Goal: Obtain resource: Download file/media

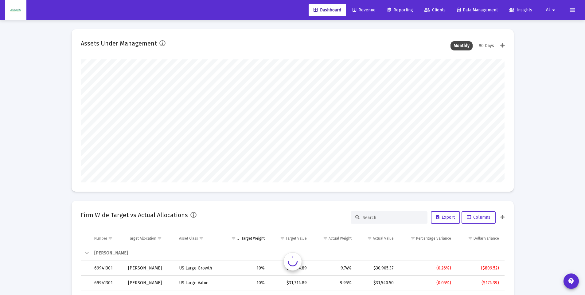
scroll to position [123, 424]
type input "[DATE]"
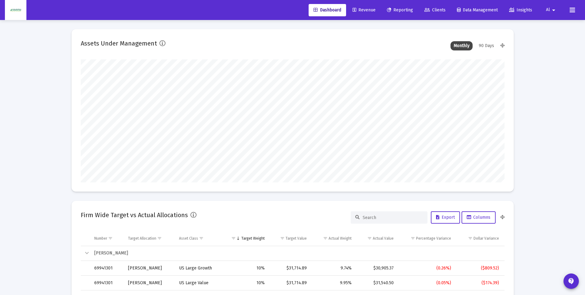
click at [407, 11] on span "Reporting" at bounding box center [400, 9] width 26 height 5
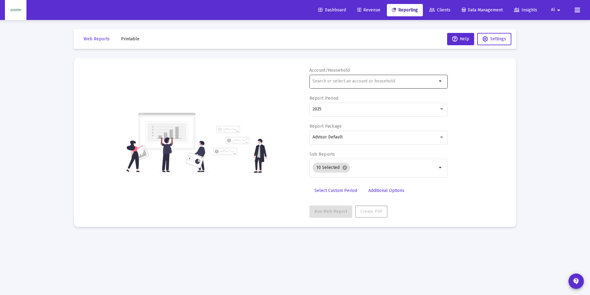
click at [332, 83] on input "text" at bounding box center [375, 81] width 124 height 5
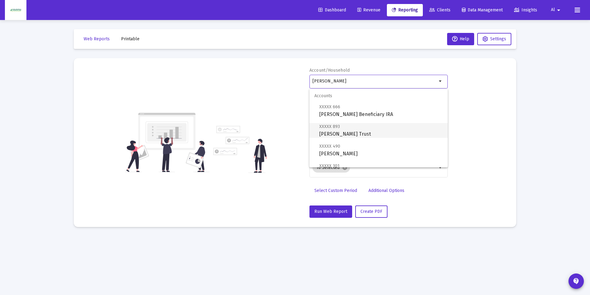
click at [349, 135] on span "XXXXX 893 [PERSON_NAME] Trust" at bounding box center [381, 130] width 124 height 15
type input "[PERSON_NAME] Trust"
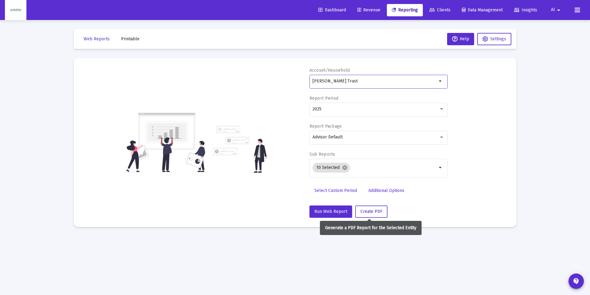
click at [368, 213] on span "Create PDF" at bounding box center [371, 211] width 22 height 5
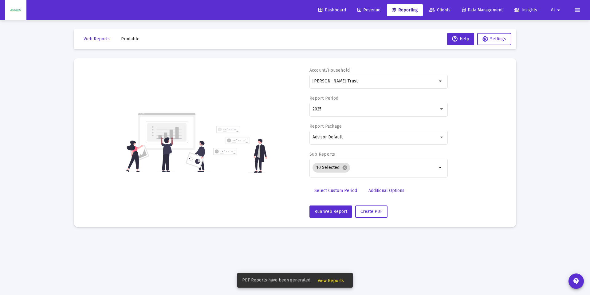
click at [337, 280] on span "View Reports" at bounding box center [331, 280] width 26 height 5
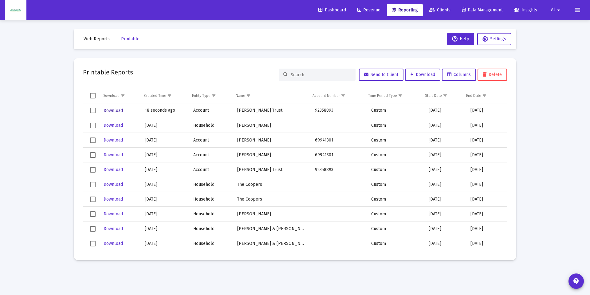
click at [121, 110] on span "Download" at bounding box center [113, 110] width 19 height 5
click at [96, 38] on span "Web Reports" at bounding box center [97, 38] width 26 height 5
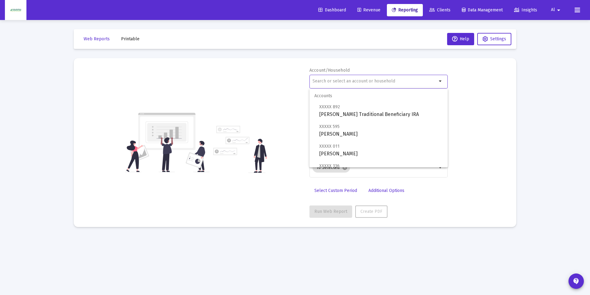
click at [324, 79] on input "text" at bounding box center [375, 81] width 124 height 5
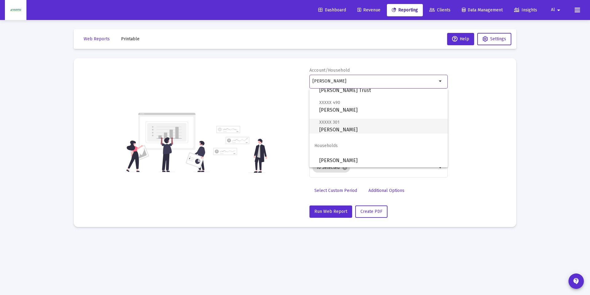
scroll to position [44, 0]
click at [354, 127] on span "XXXXX 301 [PERSON_NAME]" at bounding box center [381, 125] width 124 height 15
type input "[PERSON_NAME]"
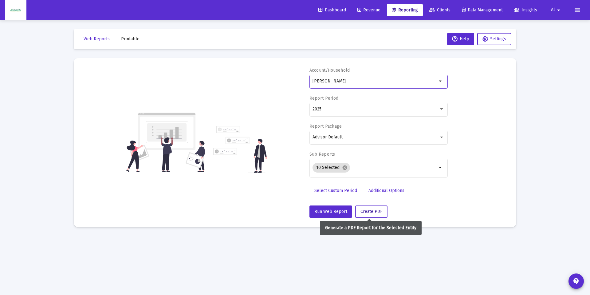
click at [381, 212] on button "Create PDF" at bounding box center [371, 211] width 32 height 12
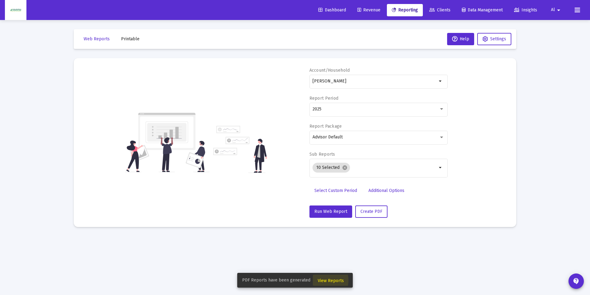
click at [321, 280] on span "View Reports" at bounding box center [331, 280] width 26 height 5
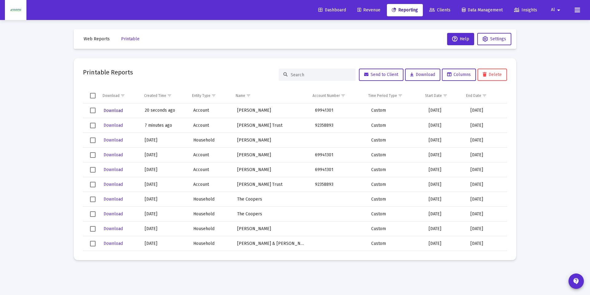
click at [114, 108] on span "Download" at bounding box center [113, 110] width 19 height 5
click at [102, 38] on span "Web Reports" at bounding box center [97, 38] width 26 height 5
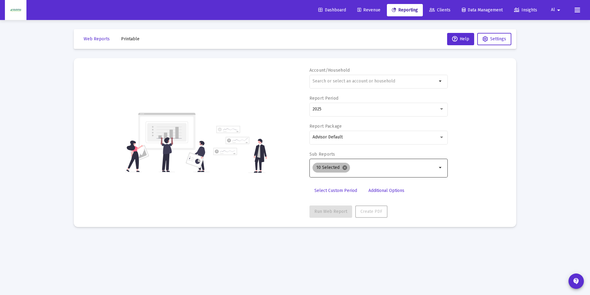
click at [344, 169] on mat-icon "cancel" at bounding box center [345, 168] width 6 height 6
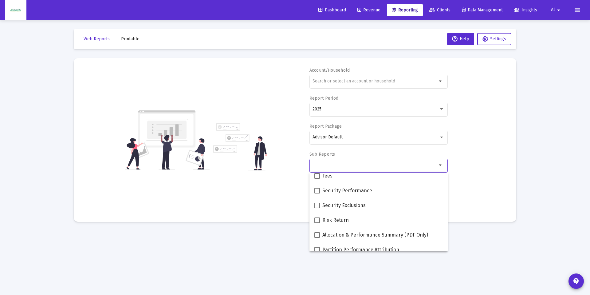
scroll to position [246, 0]
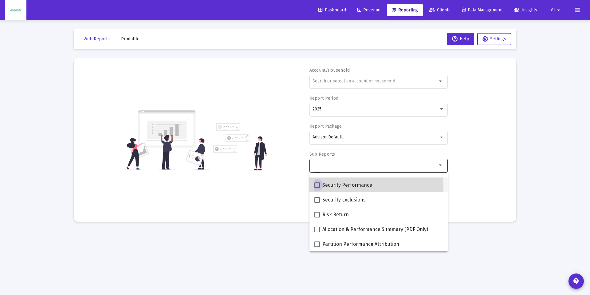
click at [319, 186] on span at bounding box center [317, 185] width 6 height 6
click at [317, 188] on input "Security Performance" at bounding box center [317, 188] width 0 height 0
checkbox input "true"
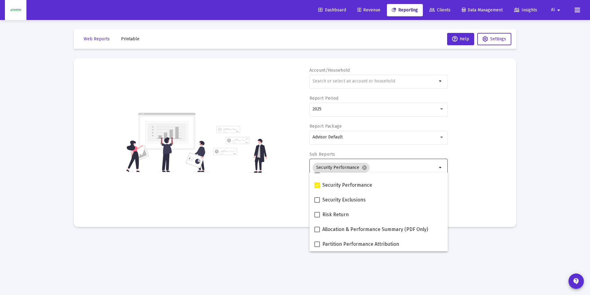
click at [483, 176] on div "Account/Household arrow_drop_down Report Period 2025 Report Package Advisor Def…" at bounding box center [295, 142] width 424 height 150
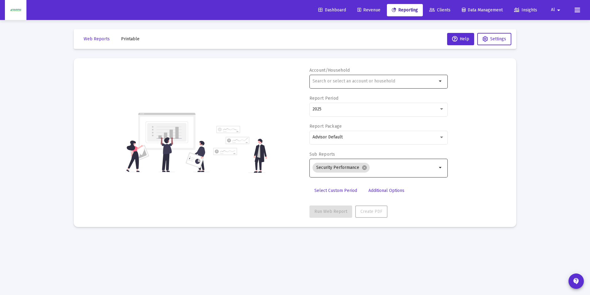
click at [352, 79] on input "text" at bounding box center [375, 81] width 124 height 5
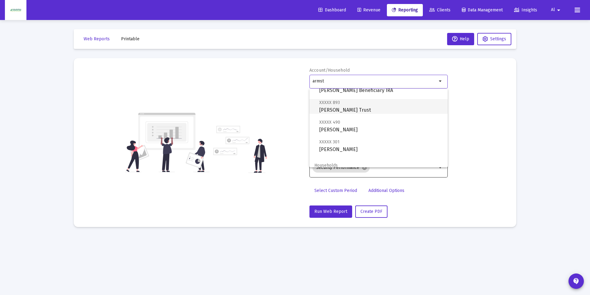
scroll to position [31, 0]
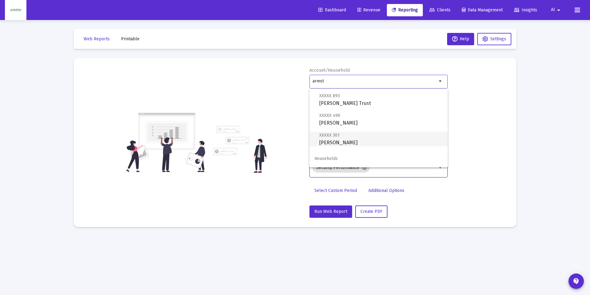
click at [355, 140] on span "XXXXX 301 [PERSON_NAME]" at bounding box center [381, 138] width 124 height 15
type input "[PERSON_NAME]"
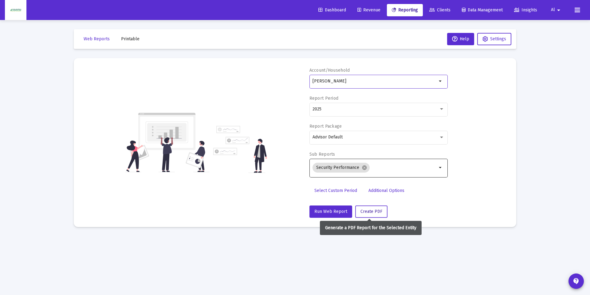
click at [367, 208] on button "Create PDF" at bounding box center [371, 211] width 32 height 12
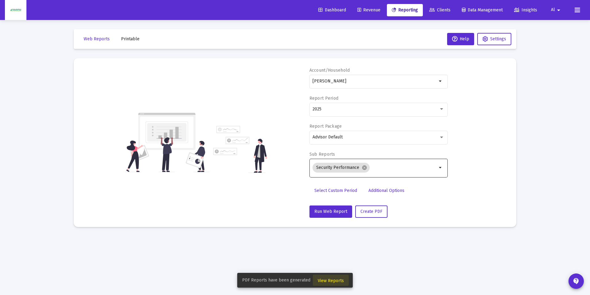
click at [337, 283] on button "View Reports" at bounding box center [331, 279] width 36 height 11
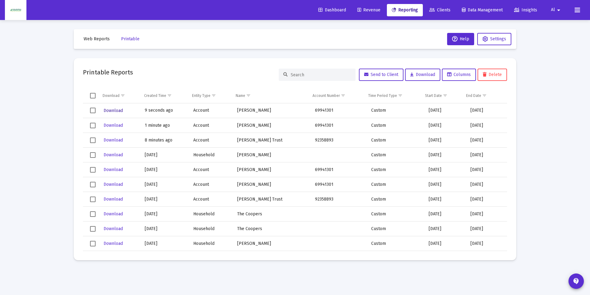
click at [118, 112] on span "Download" at bounding box center [113, 110] width 19 height 5
